Goal: Navigation & Orientation: Find specific page/section

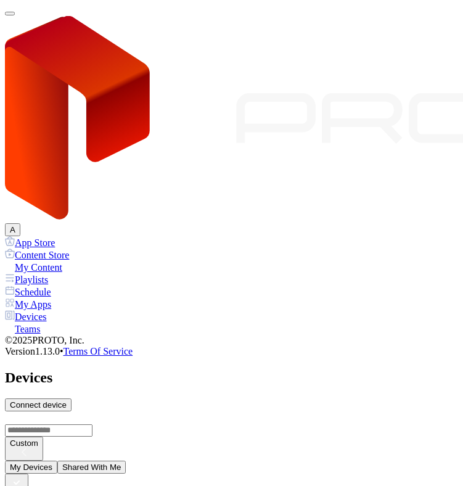
click at [15, 15] on button "button" at bounding box center [10, 14] width 10 height 4
click at [51, 261] on div "My Content" at bounding box center [231, 267] width 453 height 12
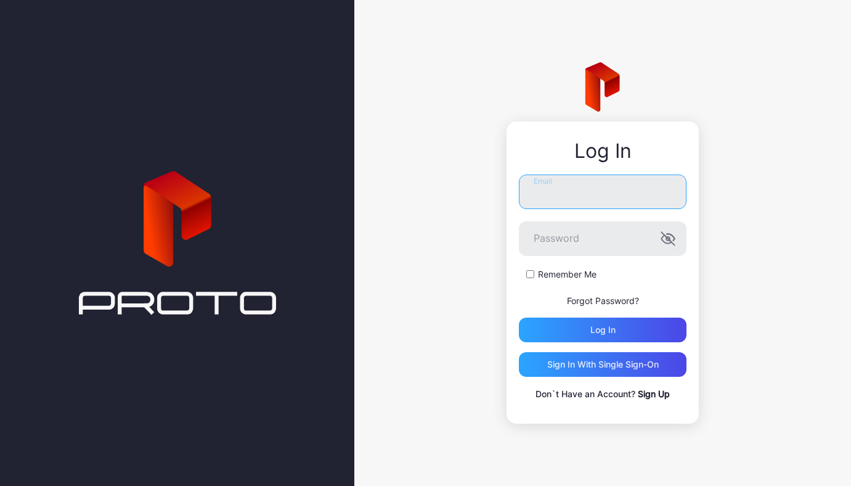
type input "**********"
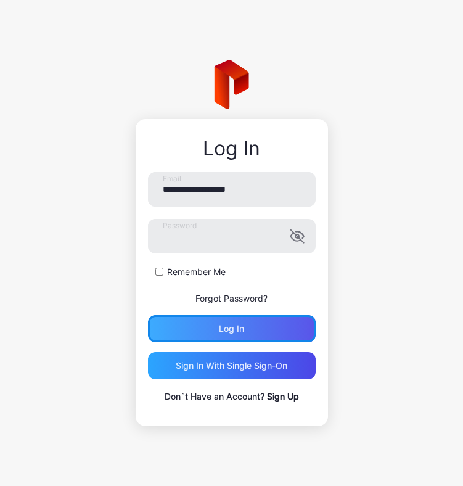
click at [242, 330] on div "Log in" at bounding box center [231, 329] width 25 height 10
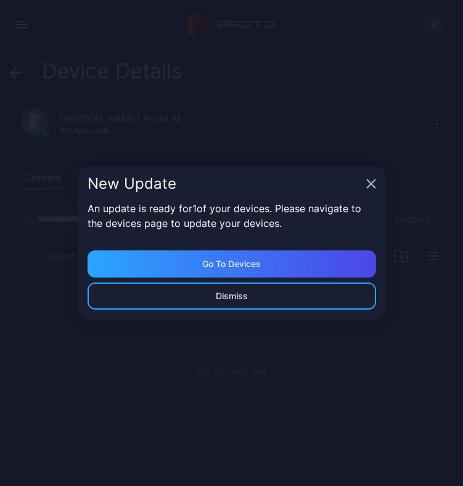
click at [371, 184] on icon "button" at bounding box center [371, 184] width 8 height 8
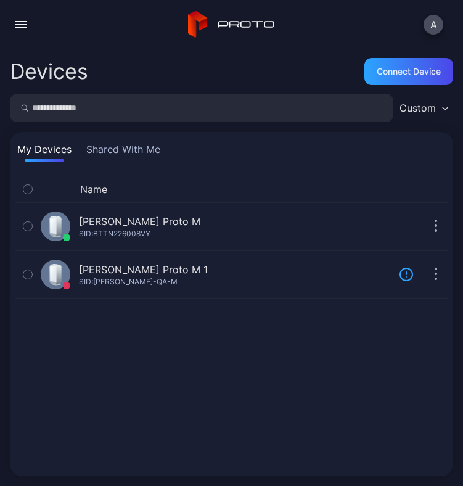
click at [25, 27] on div "button" at bounding box center [21, 27] width 12 height 1
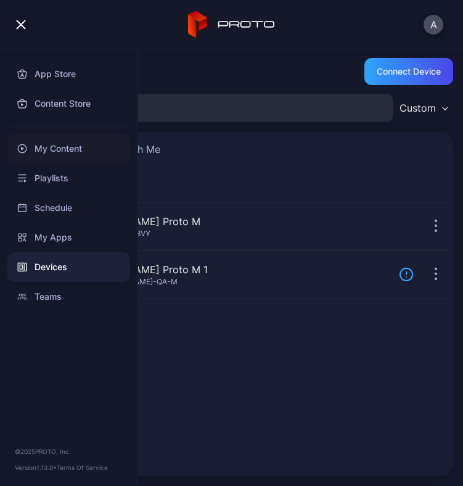
click at [72, 149] on div "My Content" at bounding box center [68, 149] width 123 height 30
